Goal: Task Accomplishment & Management: Manage account settings

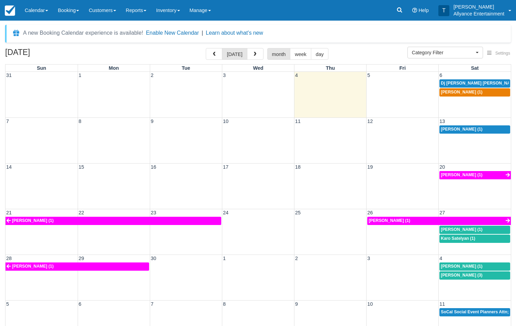
select select
click at [254, 55] on span "button" at bounding box center [255, 54] width 5 height 5
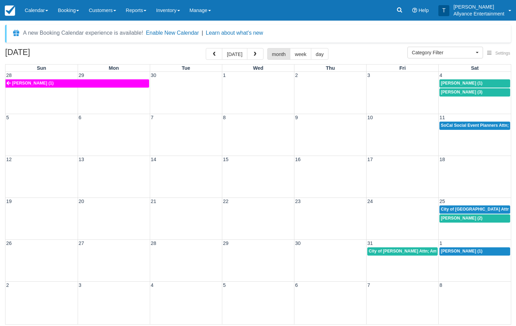
click at [254, 55] on span "button" at bounding box center [255, 54] width 5 height 5
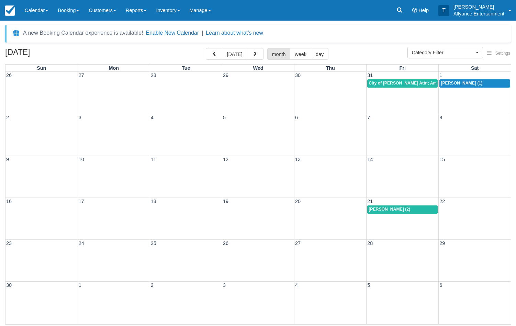
click at [467, 98] on div "26 27 28 29 30 31 1 City of Downey Attn; America Patino (1) Marcy Romero Calzad…" at bounding box center [259, 93] width 506 height 42
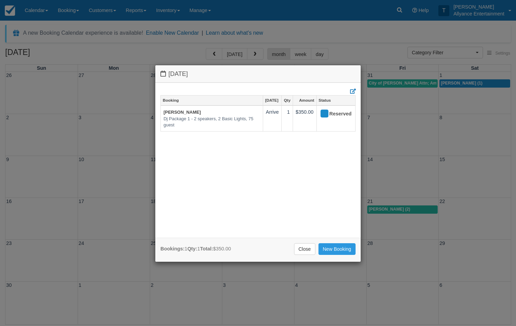
click at [400, 11] on div "Saturday November 1 2025 Booking Nov 1 Qty Amount Status Marcy Romero Calzada D…" at bounding box center [258, 163] width 516 height 326
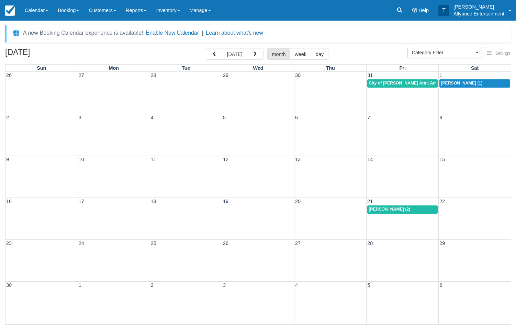
click at [400, 11] on icon at bounding box center [399, 10] width 5 height 5
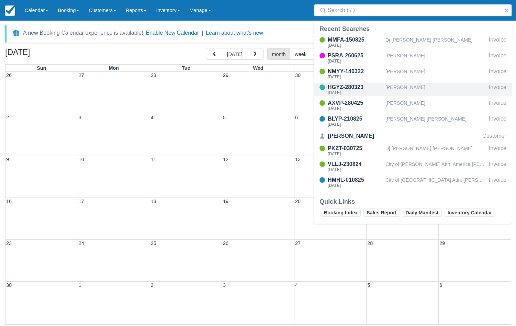
click at [394, 87] on div "[PERSON_NAME]" at bounding box center [436, 89] width 101 height 13
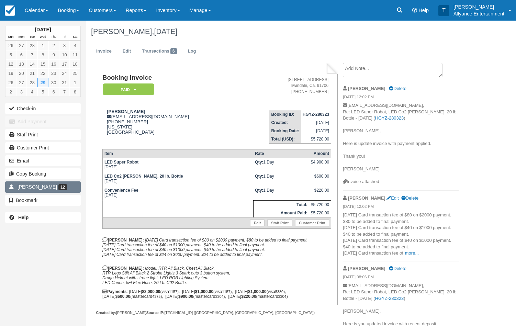
click at [69, 188] on link "[PERSON_NAME] 12" at bounding box center [43, 187] width 76 height 11
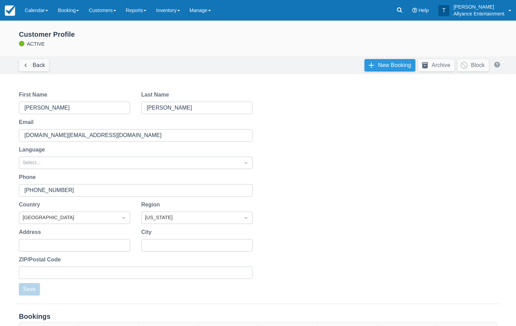
click at [380, 65] on link "New Booking" at bounding box center [390, 65] width 51 height 12
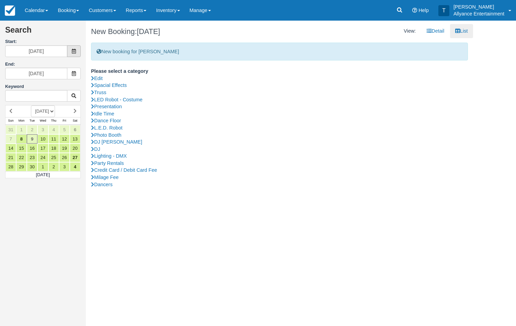
click at [77, 49] on span at bounding box center [74, 51] width 14 height 12
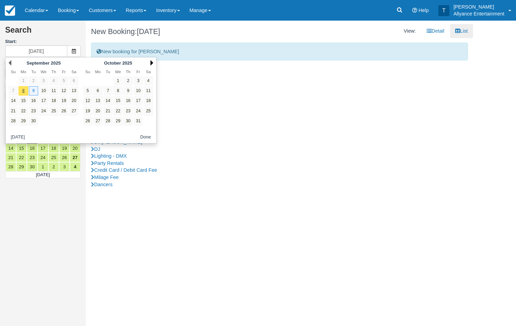
click at [151, 62] on link "Next" at bounding box center [152, 63] width 3 height 6
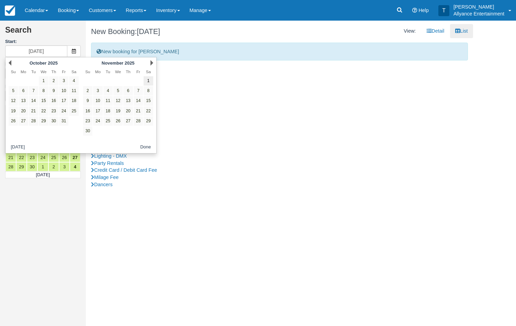
click at [150, 80] on link "1" at bounding box center [148, 80] width 9 height 9
type input "11/01/25"
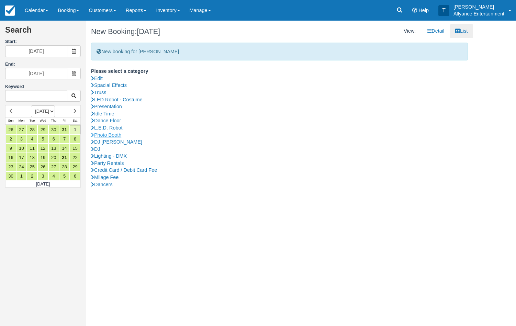
click at [114, 132] on link "Photo Booth" at bounding box center [279, 135] width 377 height 7
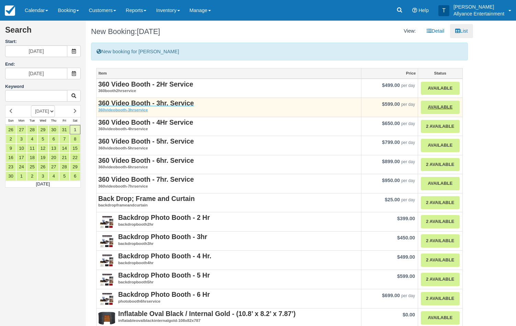
click at [139, 103] on strong "360 Video Booth - 3hr. Service" at bounding box center [146, 103] width 96 height 8
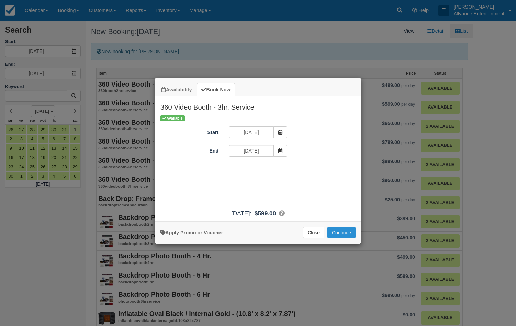
click at [341, 235] on button "Continue" at bounding box center [342, 233] width 28 height 12
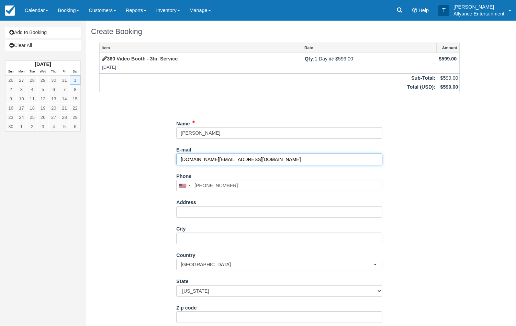
drag, startPoint x: 237, startPoint y: 159, endPoint x: 171, endPoint y: 158, distance: 66.3
click at [171, 158] on div "Item Rate Amount 360 Video Booth - 3hr. Service Sat Nov 1, 2025 Qty: 1 Day @ $5…" at bounding box center [279, 202] width 377 height 319
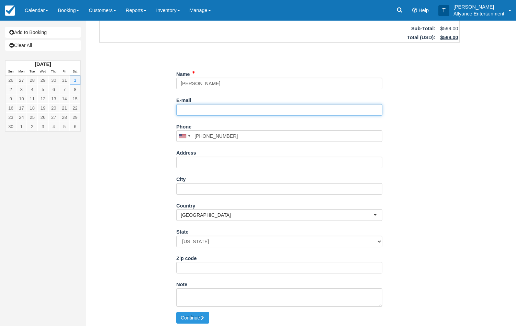
scroll to position [49, 0]
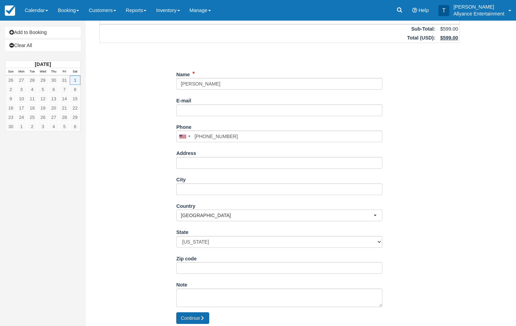
click at [188, 315] on button "Continue" at bounding box center [192, 318] width 33 height 12
type input "[PHONE_NUMBER]"
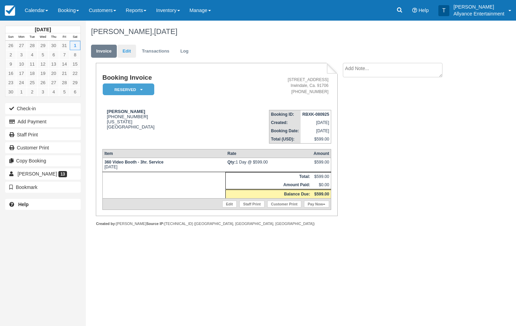
click at [130, 56] on link "Edit" at bounding box center [127, 51] width 19 height 13
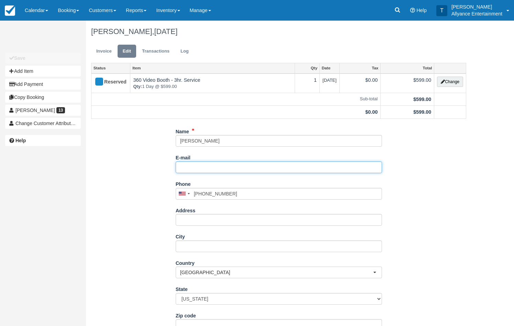
click at [190, 165] on input "E-mail" at bounding box center [279, 168] width 206 height 12
paste input "aelinares.AL@gmail.com"
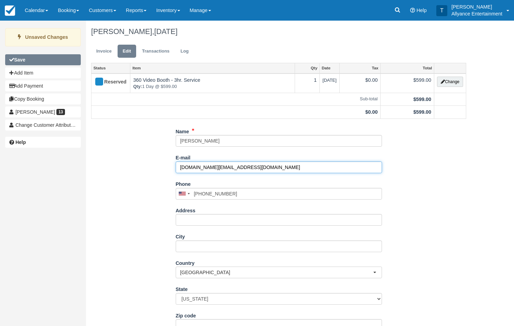
type input "aelinares.AL@gmail.com"
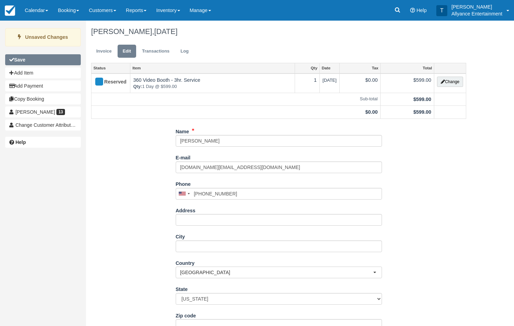
click at [61, 61] on button "Save" at bounding box center [43, 59] width 76 height 11
type input "+12138411034"
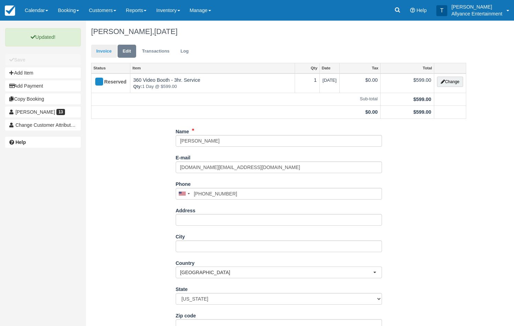
click at [105, 51] on link "Invoice" at bounding box center [104, 51] width 26 height 13
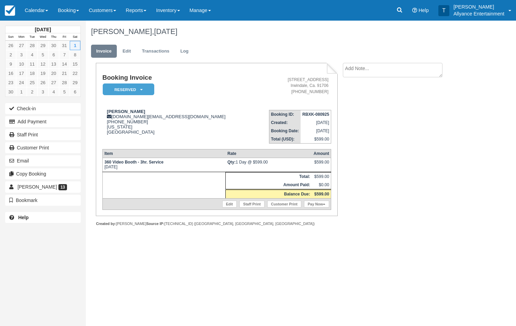
click at [145, 88] on em "Reserved" at bounding box center [129, 90] width 52 height 12
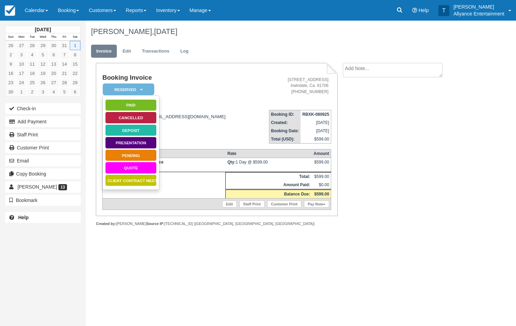
click at [137, 154] on link "Pending" at bounding box center [131, 156] width 52 height 12
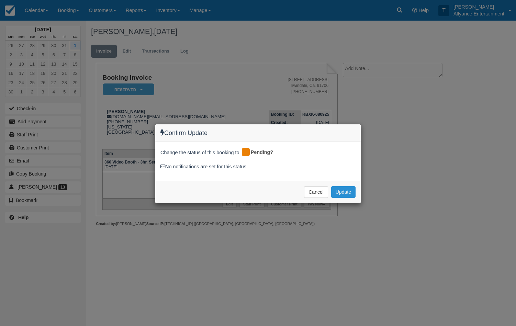
click at [344, 190] on button "Update" at bounding box center [343, 192] width 24 height 12
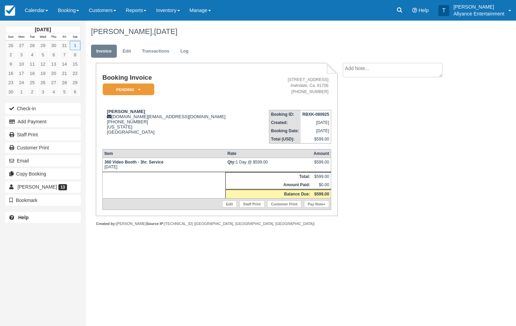
click at [376, 69] on textarea at bounding box center [393, 70] width 100 height 14
click at [382, 67] on textarea "Location: Times:" at bounding box center [393, 82] width 100 height 39
type textarea "Location: Times:"
click at [381, 108] on input "Show on invoice" at bounding box center [381, 108] width 4 height 4
checkbox input "true"
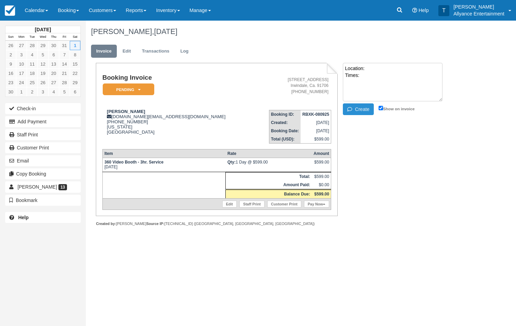
click at [364, 109] on button "Create" at bounding box center [358, 109] width 31 height 12
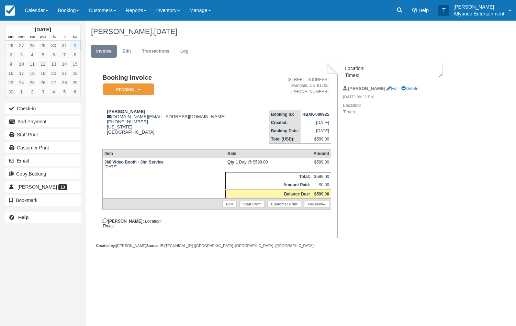
click at [143, 86] on em "Pending" at bounding box center [129, 90] width 52 height 12
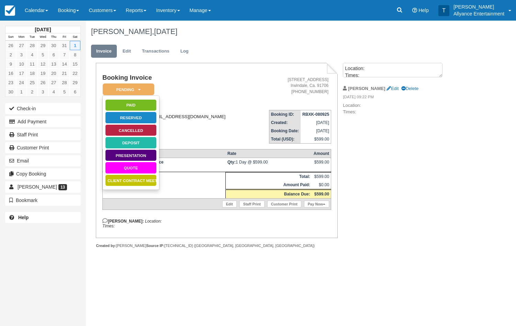
click at [196, 134] on div "[PERSON_NAME] [DOMAIN_NAME][EMAIL_ADDRESS][DOMAIN_NAME] [PHONE_NUMBER] [US_STAT…" at bounding box center [178, 122] width 152 height 26
